Goal: Information Seeking & Learning: Find specific fact

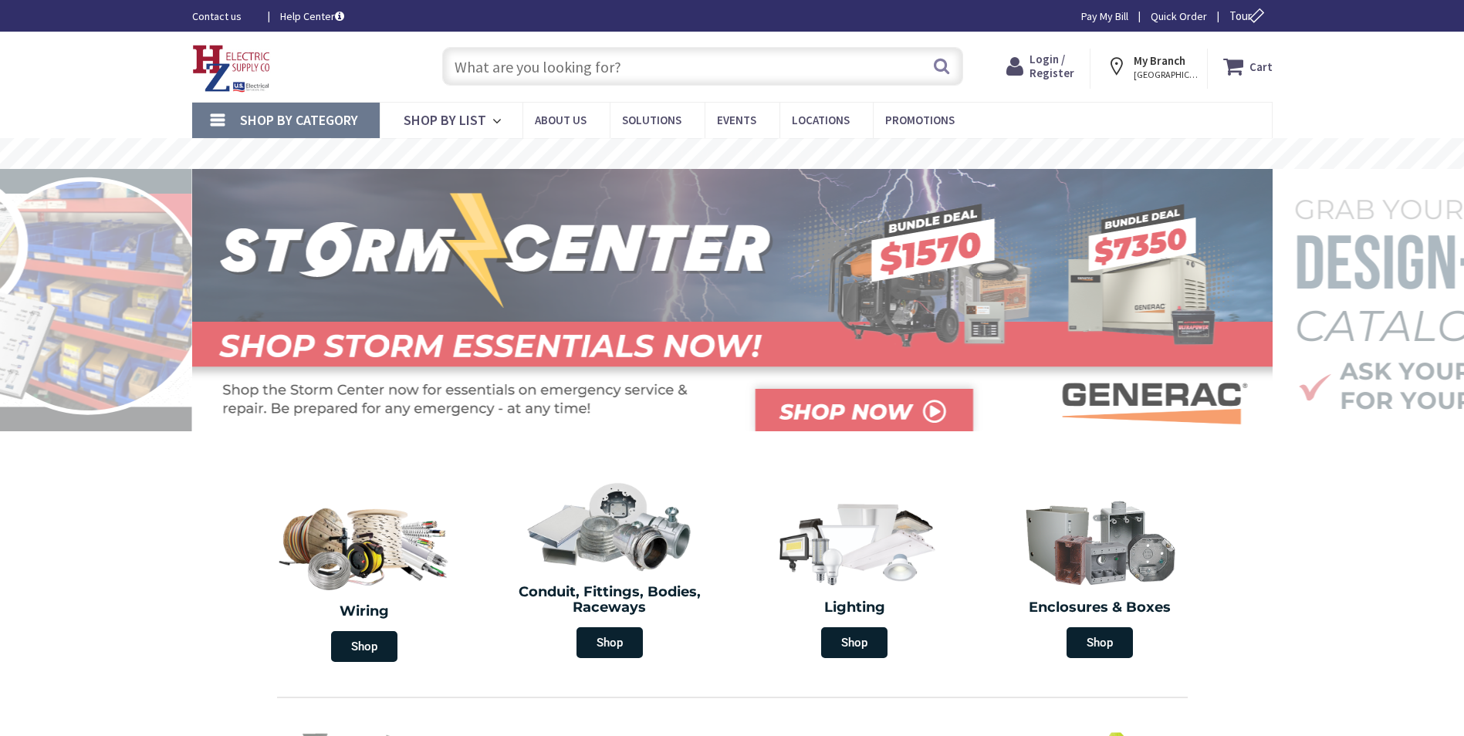
click at [495, 60] on input "text" at bounding box center [702, 66] width 521 height 39
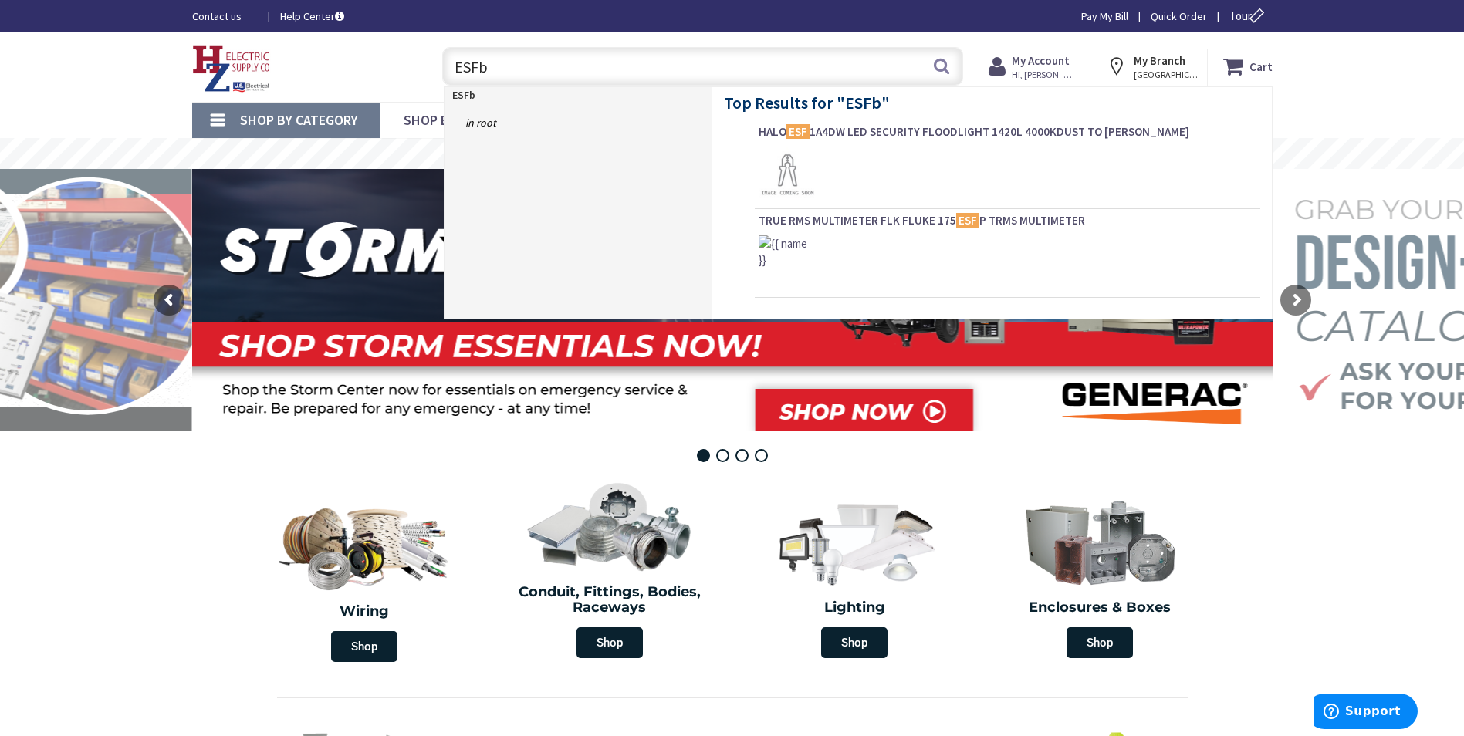
type input "ESFb4"
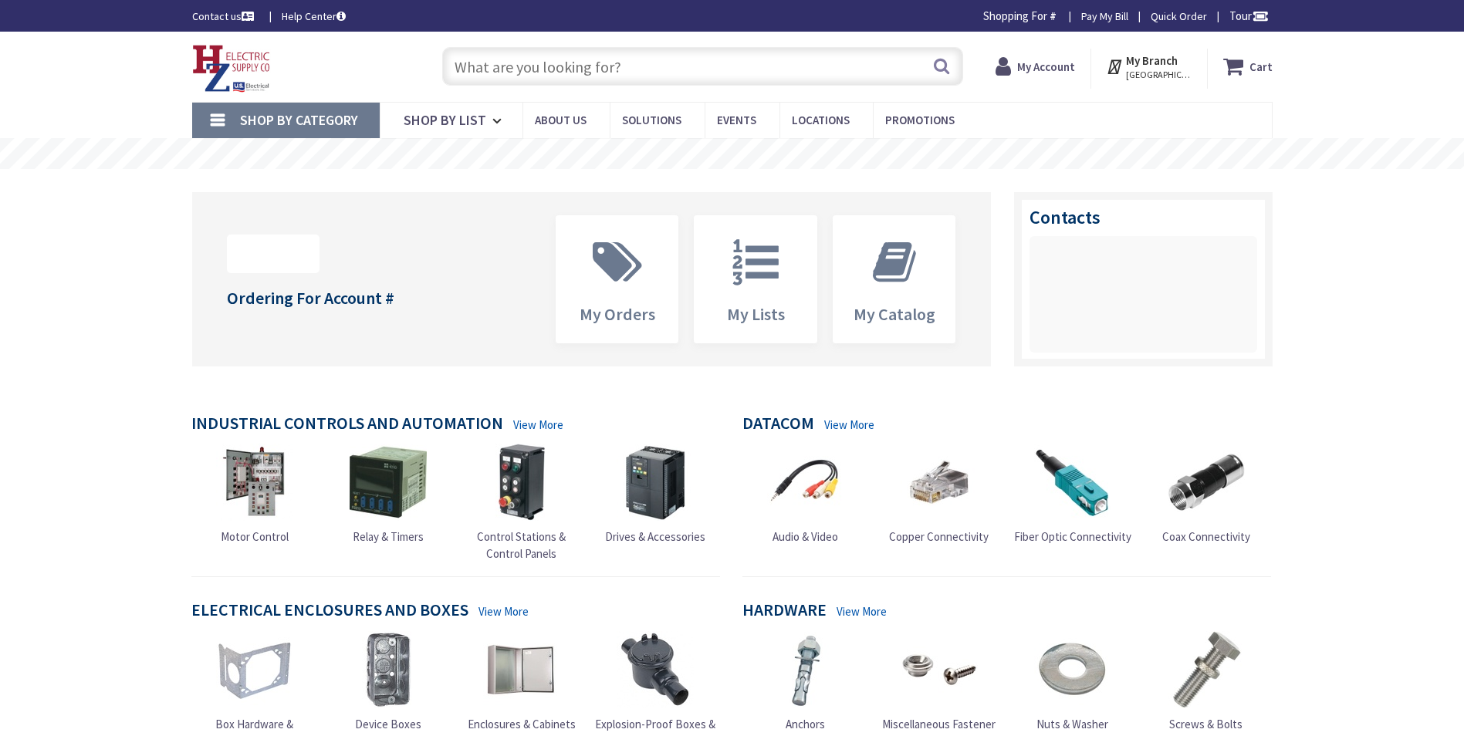
click at [512, 69] on input "text" at bounding box center [702, 66] width 521 height 39
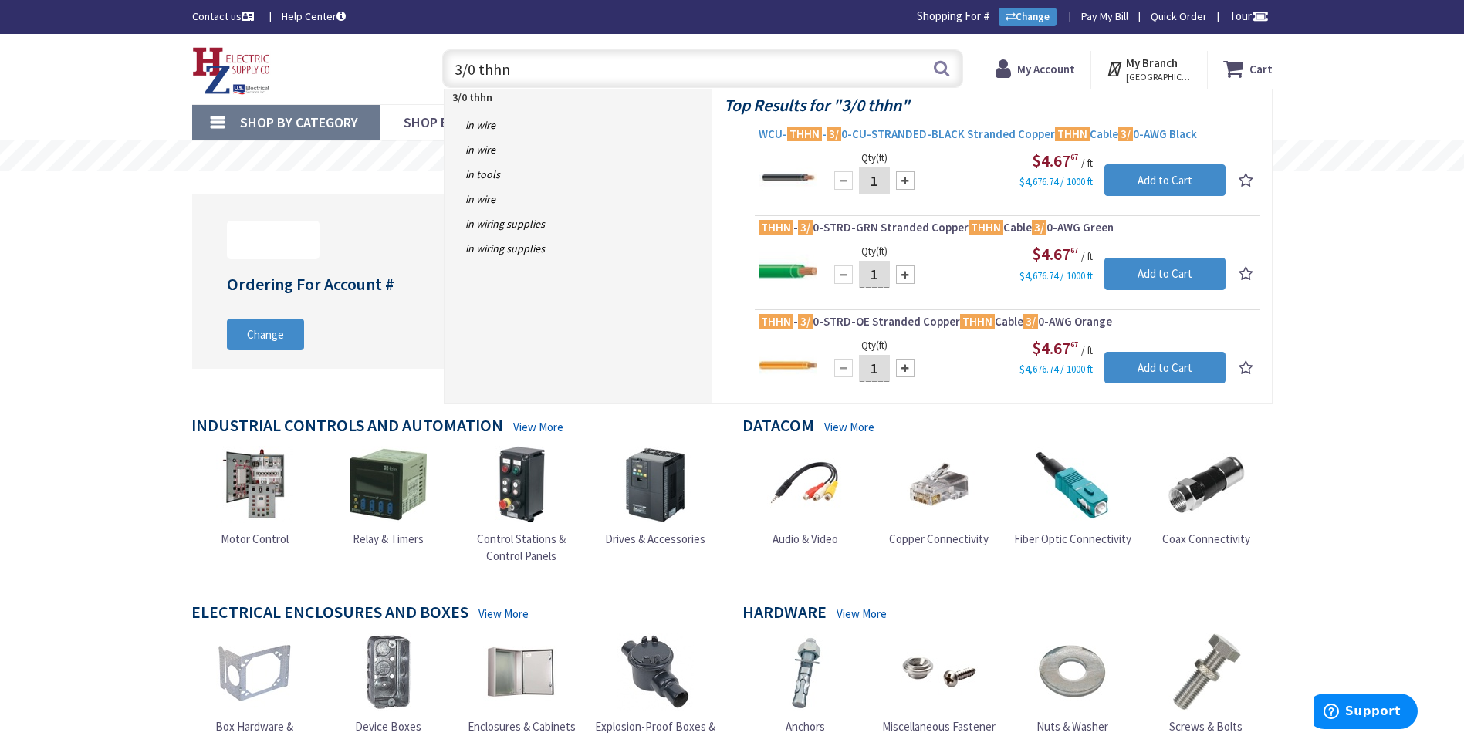
type input "3/0 thhn"
click at [897, 129] on span "WCU- THHN - 3/ 0-CU-STRANDED-BLACK Stranded Copper THHN Cable 3/ 0-AWG Black" at bounding box center [1007, 134] width 498 height 15
